Goal: Task Accomplishment & Management: Use online tool/utility

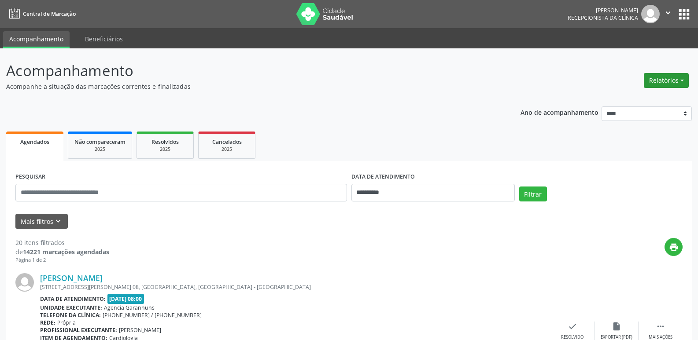
click at [667, 80] on button "Relatórios" at bounding box center [665, 80] width 45 height 15
click at [632, 98] on link "Agendamentos" at bounding box center [641, 99] width 95 height 12
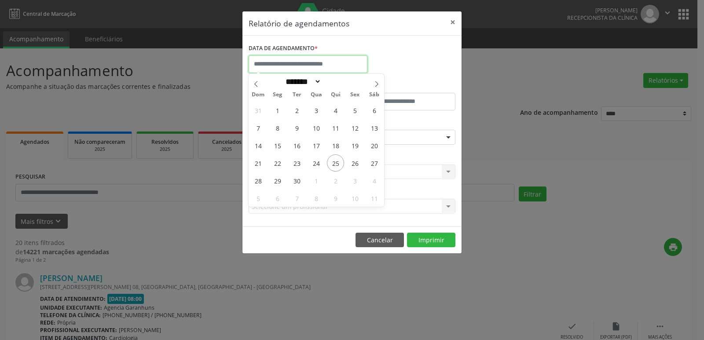
click at [355, 65] on input "text" at bounding box center [308, 64] width 119 height 18
click at [354, 158] on span "26" at bounding box center [354, 162] width 17 height 17
type input "**********"
click at [354, 158] on span "26" at bounding box center [354, 162] width 17 height 17
click at [354, 158] on div "CLÍNICA * Selecione uma clínica Nenhum resultado encontrado para: " " Não há ne…" at bounding box center [351, 168] width 211 height 34
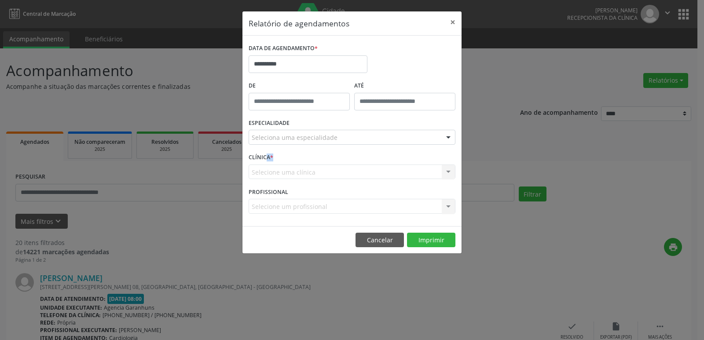
click at [319, 132] on div "Seleciona uma especialidade" at bounding box center [352, 137] width 207 height 15
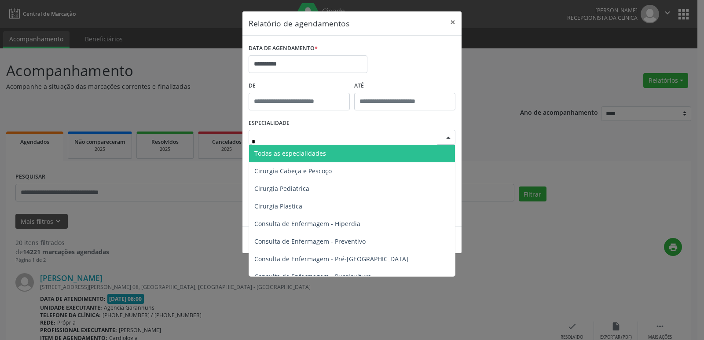
type input "**"
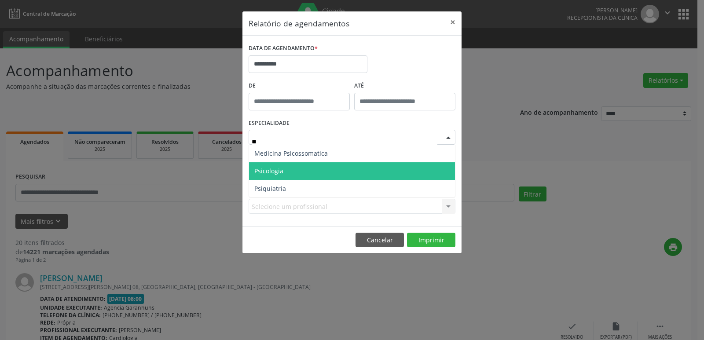
click at [299, 172] on span "Psicologia" at bounding box center [352, 171] width 206 height 18
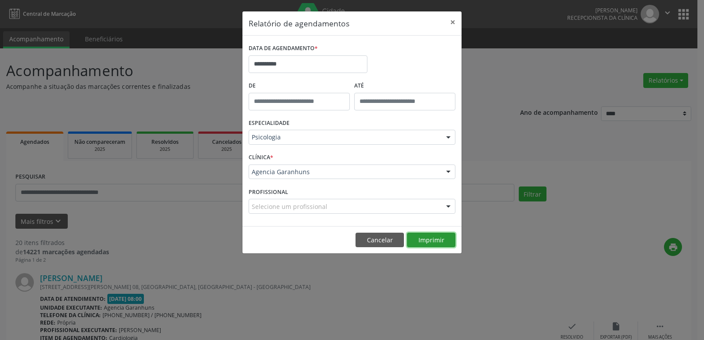
click at [434, 239] on button "Imprimir" at bounding box center [431, 240] width 48 height 15
